Goal: Navigation & Orientation: Find specific page/section

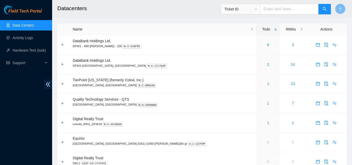
drag, startPoint x: 26, startPoint y: 23, endPoint x: 27, endPoint y: 20, distance: 2.7
click at [27, 23] on link "Data Centers" at bounding box center [22, 25] width 21 height 4
click at [267, 64] on link "2" at bounding box center [268, 64] width 2 height 4
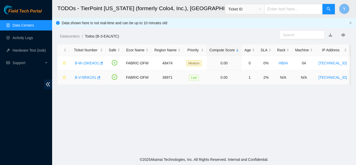
click at [88, 77] on link "B-V-5RIK151" at bounding box center [85, 77] width 21 height 4
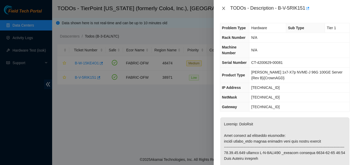
click at [222, 9] on icon "close" at bounding box center [223, 8] width 4 height 4
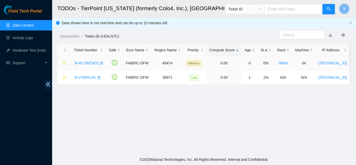
click at [88, 64] on link "B-W-15KE4O1" at bounding box center [87, 63] width 24 height 4
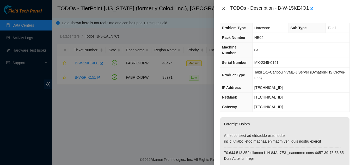
click at [224, 9] on icon "close" at bounding box center [223, 8] width 4 height 4
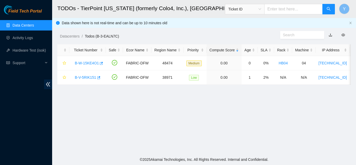
click at [27, 25] on link "Data Centers" at bounding box center [22, 25] width 21 height 4
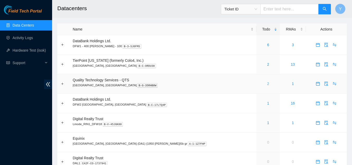
click at [267, 84] on link "2" at bounding box center [268, 83] width 2 height 4
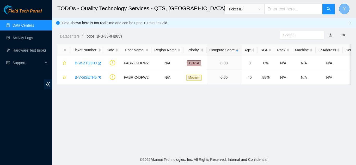
click at [342, 9] on button "Y" at bounding box center [344, 9] width 10 height 10
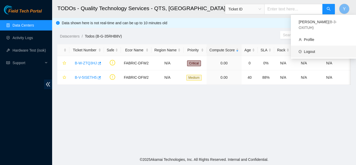
click at [308, 49] on link "Logout" at bounding box center [309, 51] width 11 height 4
